Goal: Navigation & Orientation: Find specific page/section

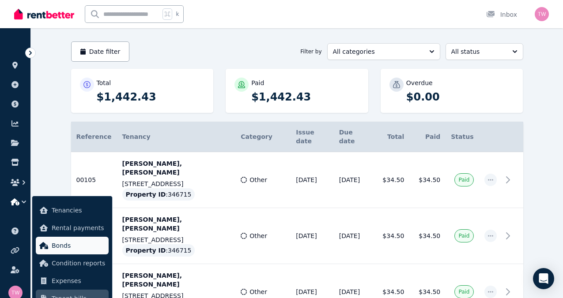
scroll to position [73, 0]
click at [29, 53] on icon at bounding box center [30, 53] width 9 height 9
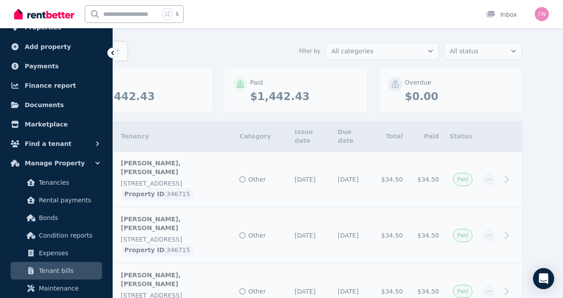
scroll to position [38, 0]
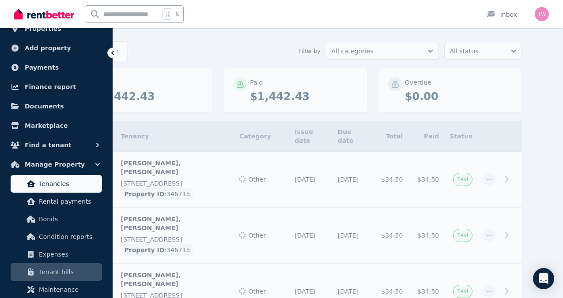
click at [64, 181] on span "Tenancies" at bounding box center [69, 184] width 60 height 11
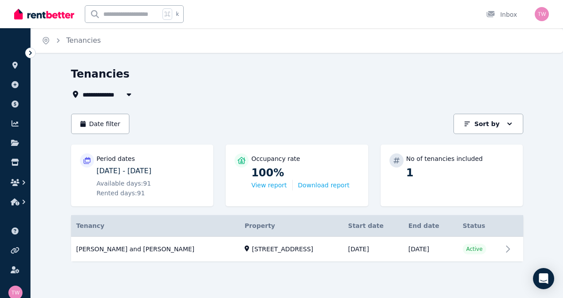
click at [32, 51] on icon at bounding box center [30, 53] width 9 height 9
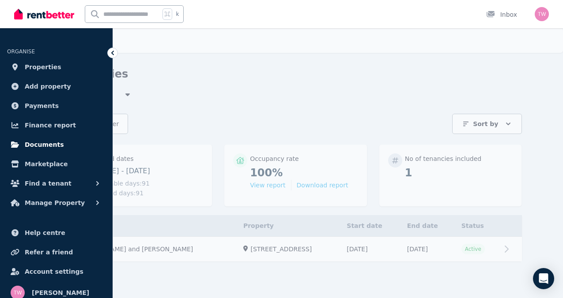
click at [49, 141] on span "Documents" at bounding box center [44, 144] width 39 height 11
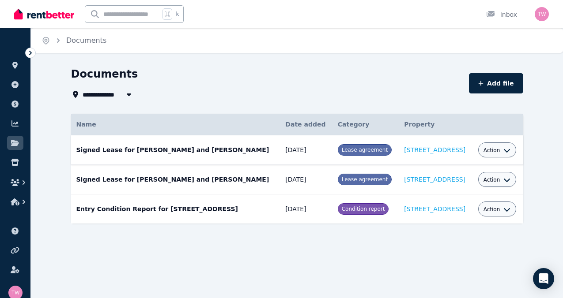
click at [506, 153] on icon "button" at bounding box center [506, 150] width 7 height 7
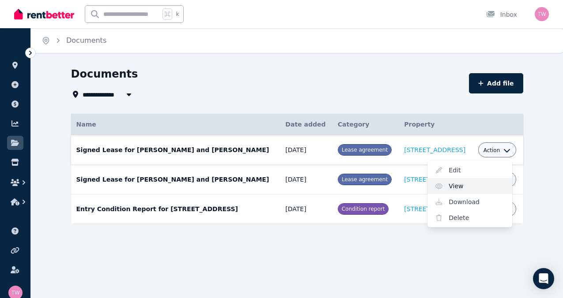
click at [459, 184] on link "View" at bounding box center [469, 186] width 85 height 16
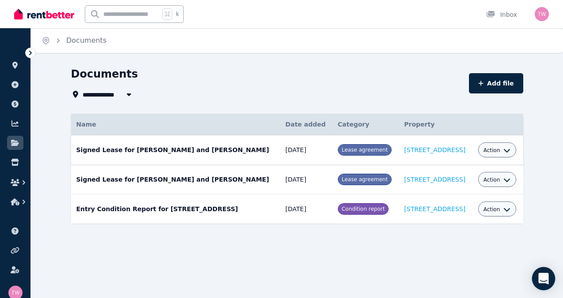
click at [535, 281] on div "Open Intercom Messenger" at bounding box center [543, 279] width 23 height 23
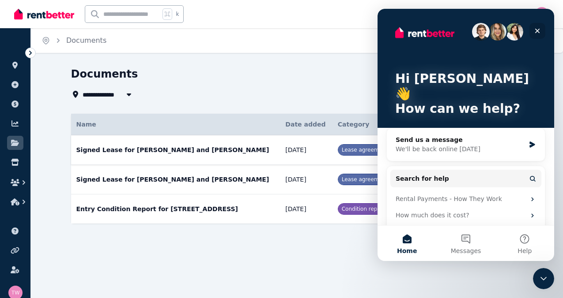
click at [539, 30] on icon "Close" at bounding box center [537, 30] width 7 height 7
